Goal: Information Seeking & Learning: Learn about a topic

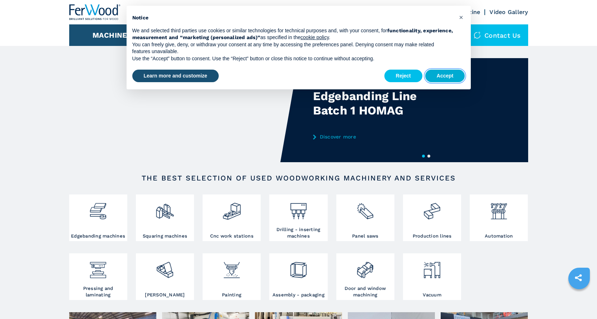
click at [451, 75] on button "Accept" at bounding box center [446, 76] width 40 height 13
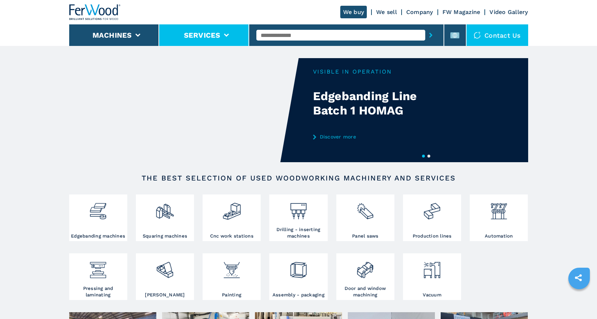
click at [203, 33] on button "Services" at bounding box center [202, 35] width 37 height 9
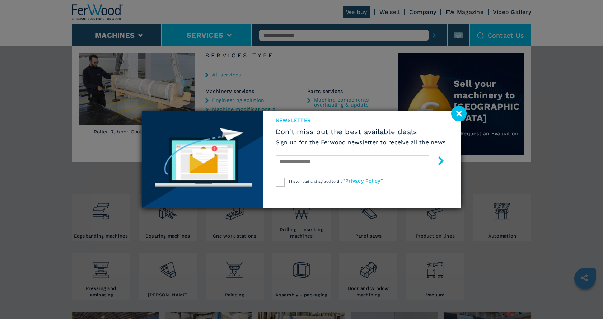
click at [457, 110] on image at bounding box center [458, 113] width 15 height 15
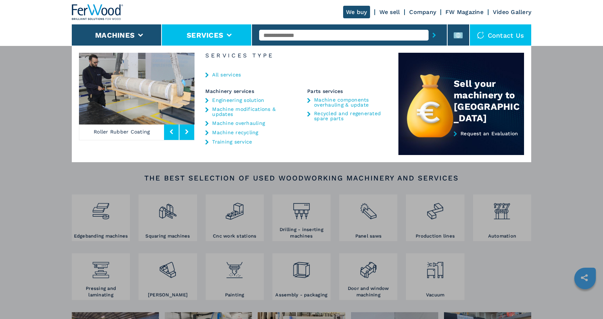
click at [217, 124] on link "Machine overhauling" at bounding box center [238, 123] width 53 height 5
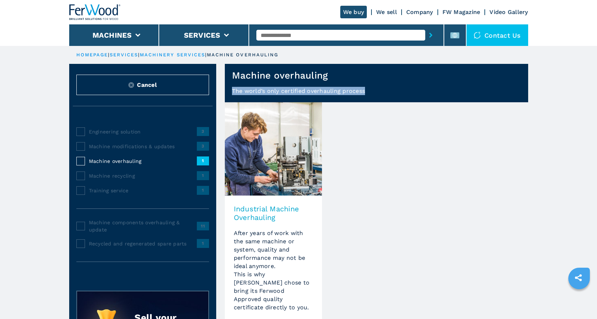
drag, startPoint x: 365, startPoint y: 89, endPoint x: 232, endPoint y: 90, distance: 132.4
click at [232, 90] on p "The world’s only certified overhauling process" at bounding box center [377, 94] width 304 height 15
copy span "The world’s only certified overhauling process"
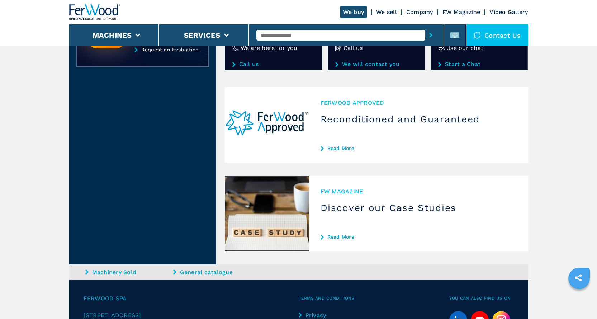
scroll to position [323, 0]
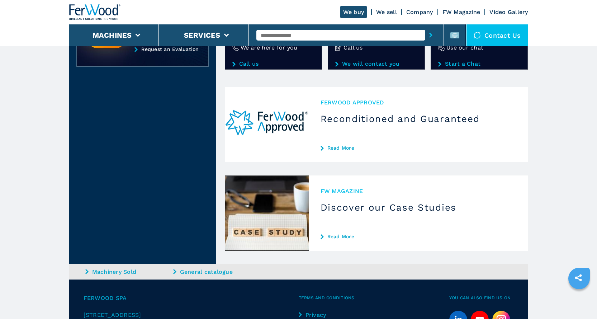
click at [332, 234] on link "Read More" at bounding box center [419, 237] width 196 height 6
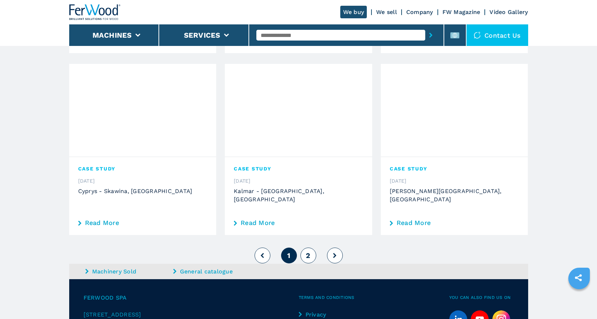
scroll to position [723, 0]
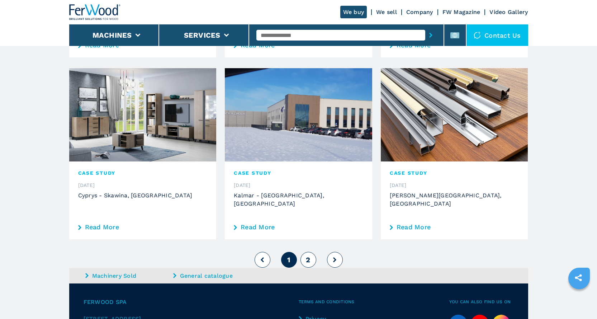
click at [334, 257] on icon at bounding box center [334, 259] width 3 height 5
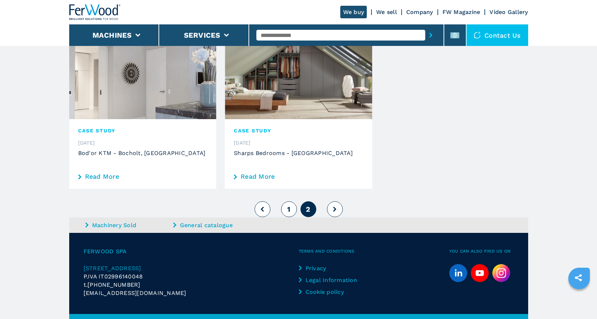
scroll to position [202, 0]
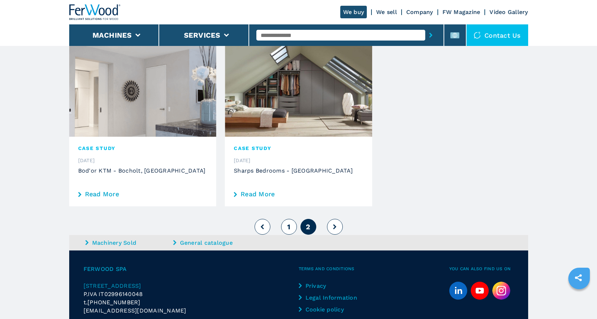
click at [94, 193] on link "Read More" at bounding box center [143, 194] width 130 height 6
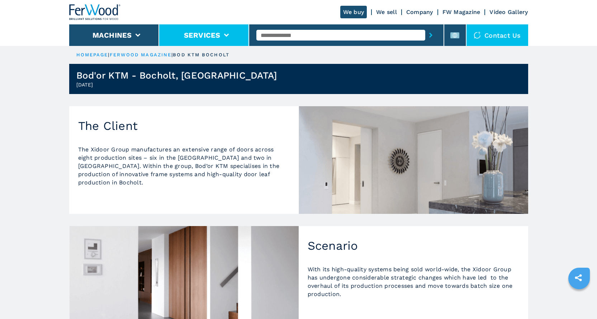
click at [222, 33] on li "Services" at bounding box center [204, 35] width 90 height 22
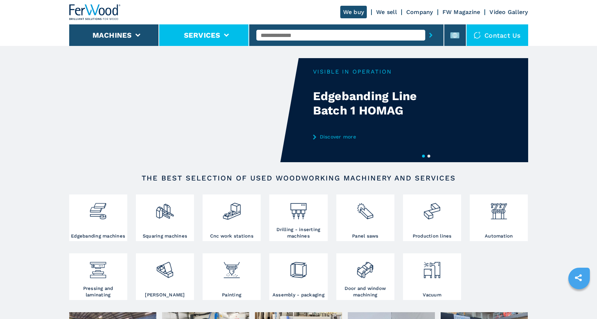
click at [209, 31] on button "Services" at bounding box center [202, 35] width 37 height 9
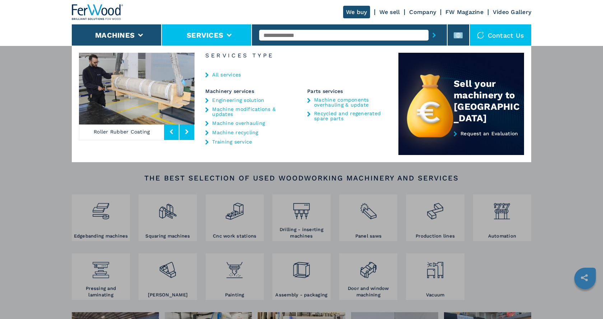
click at [228, 75] on link "All services" at bounding box center [226, 74] width 29 height 5
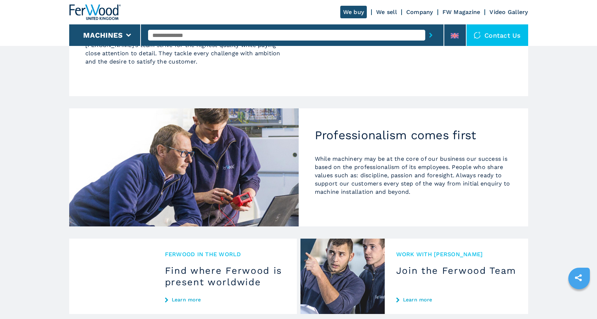
scroll to position [574, 0]
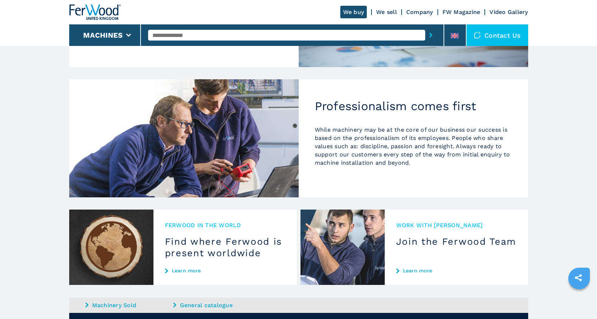
click at [181, 268] on link "Learn more" at bounding box center [225, 271] width 121 height 6
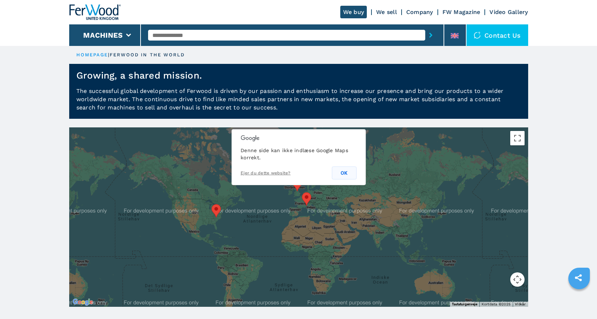
click at [343, 173] on button "OK" at bounding box center [344, 173] width 25 height 13
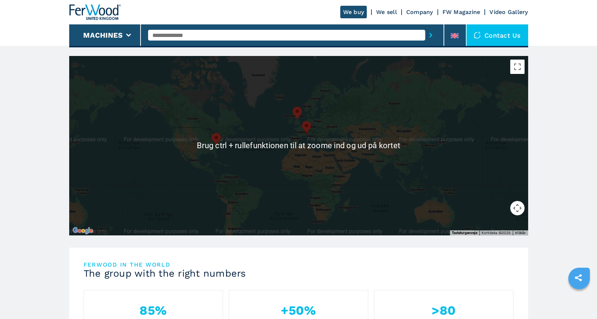
scroll to position [72, 0]
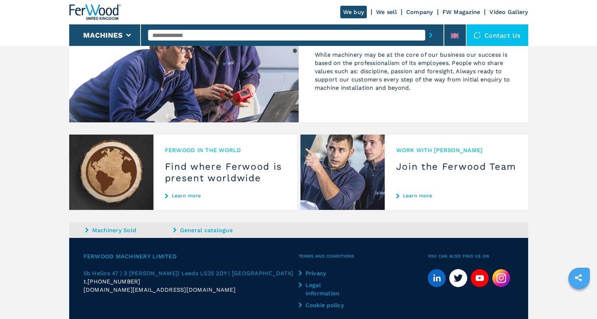
scroll to position [637, 0]
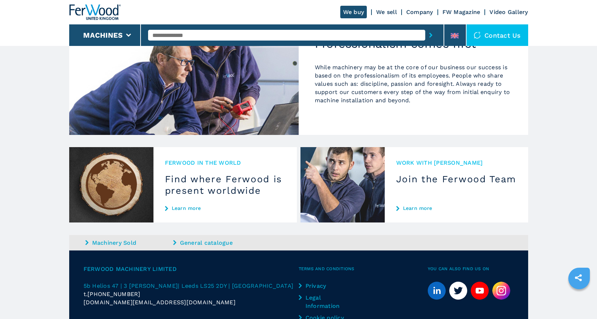
click at [413, 205] on link "Learn more" at bounding box center [457, 208] width 121 height 6
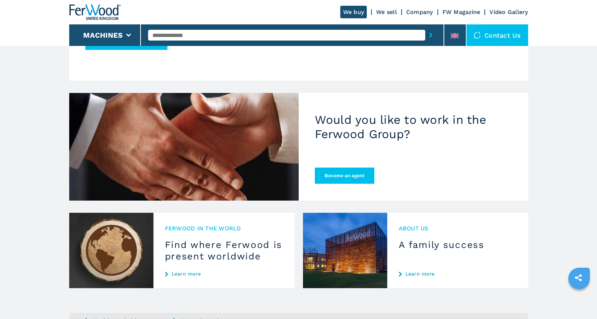
scroll to position [251, 0]
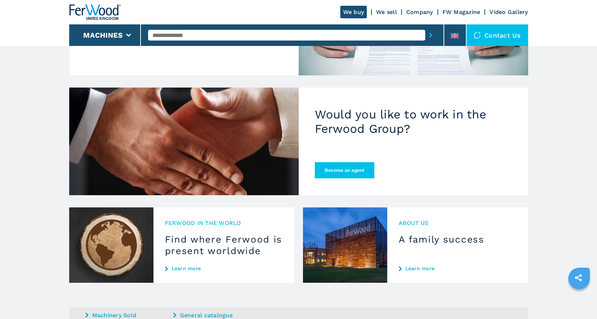
click at [179, 269] on link "Learn more" at bounding box center [224, 269] width 118 height 6
